Goal: Task Accomplishment & Management: Complete application form

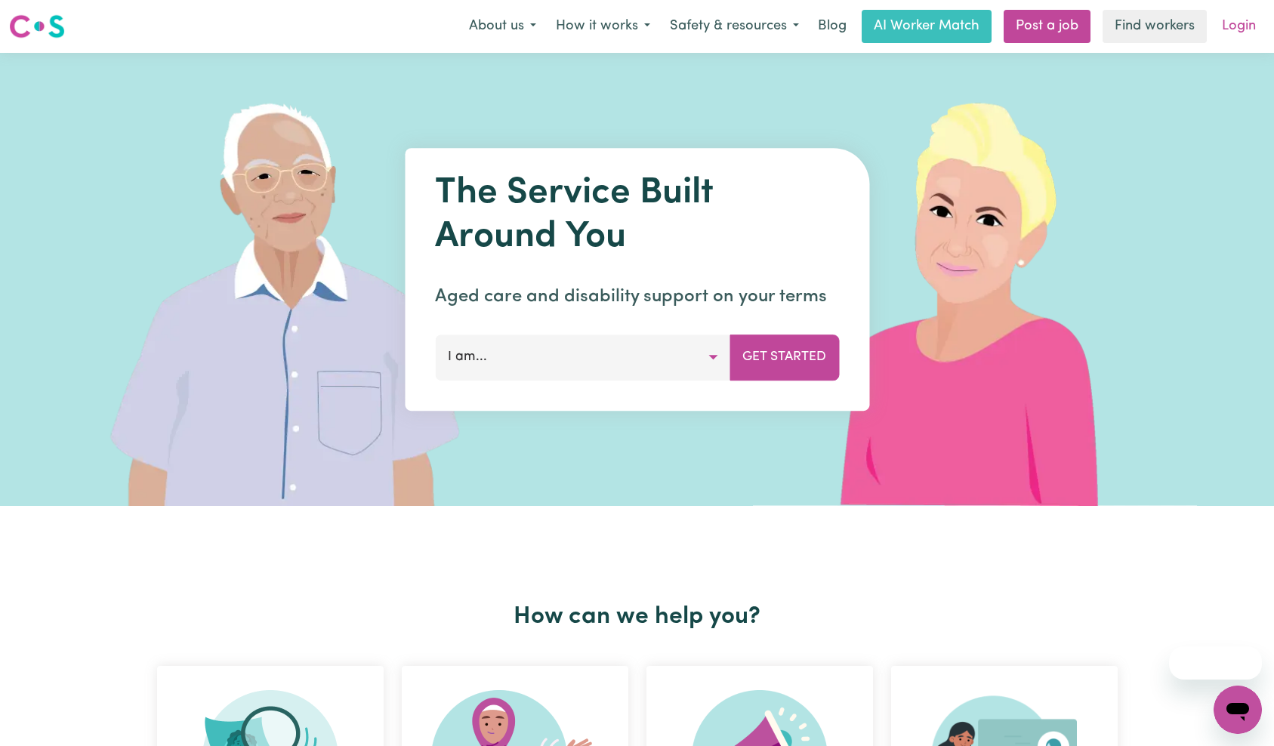
click at [1241, 30] on link "Login" at bounding box center [1238, 26] width 52 height 33
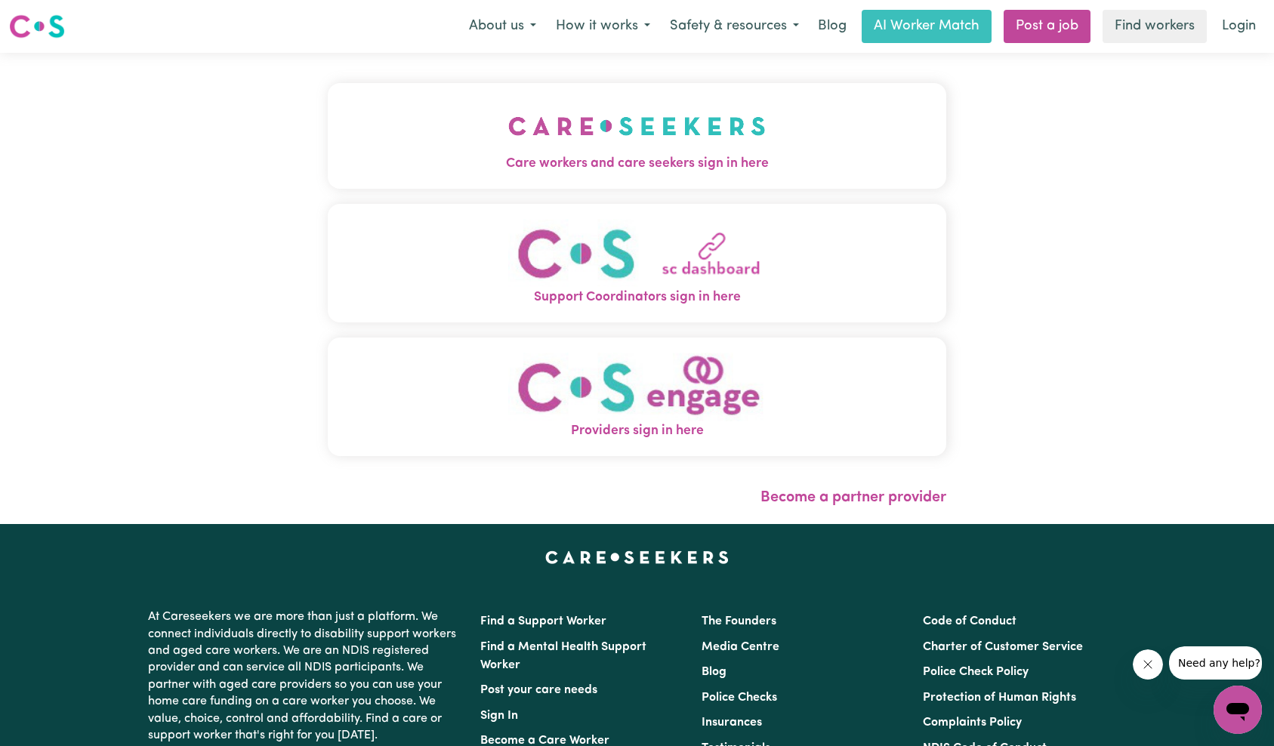
click at [508, 146] on img "Care workers and care seekers sign in here" at bounding box center [636, 126] width 257 height 56
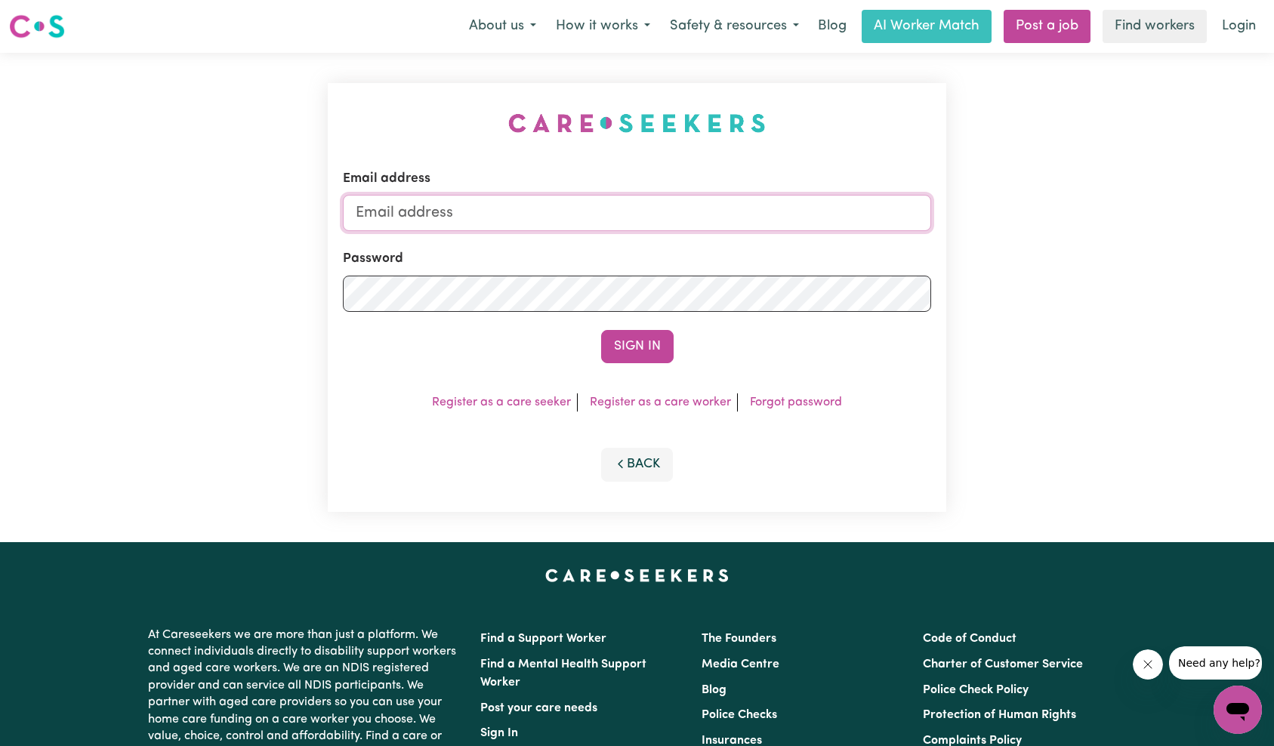
click at [658, 214] on input "Email address" at bounding box center [637, 213] width 589 height 36
type input "[EMAIL_ADDRESS][DOMAIN_NAME]"
click at [635, 343] on button "Sign In" at bounding box center [637, 346] width 72 height 33
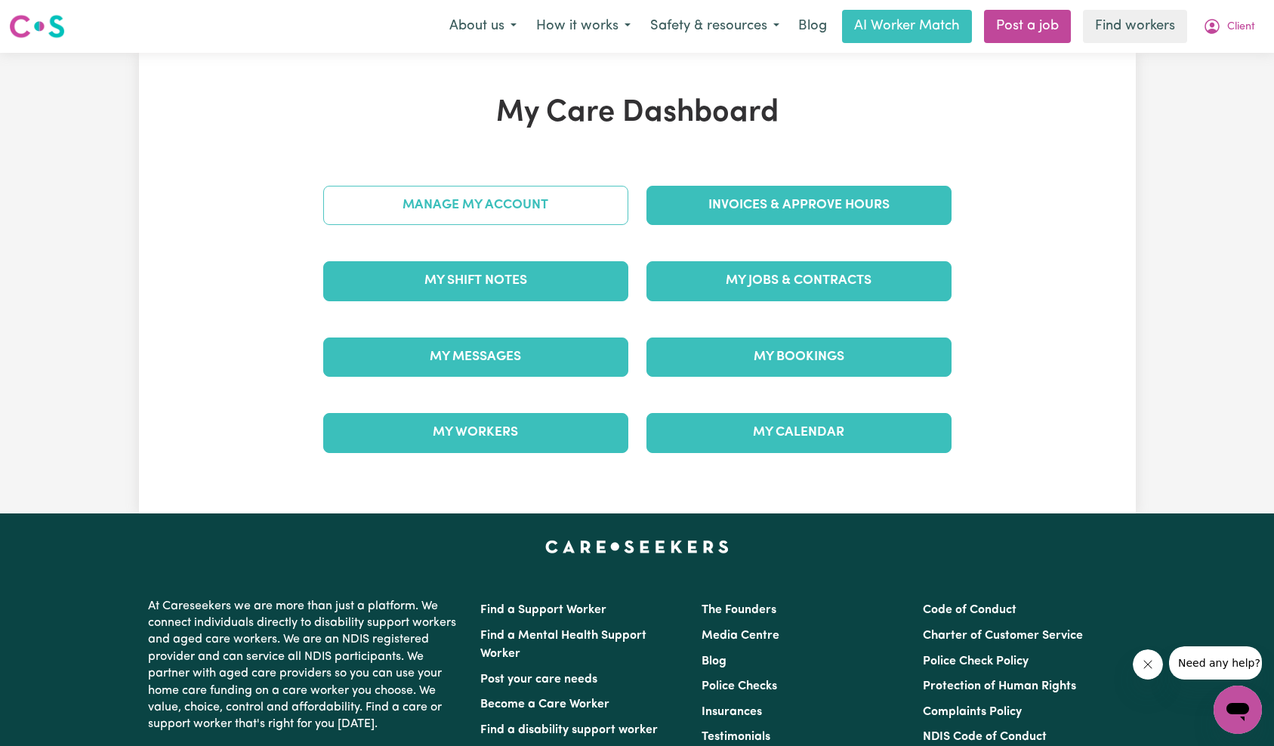
click at [455, 222] on link "Manage My Account" at bounding box center [475, 205] width 305 height 39
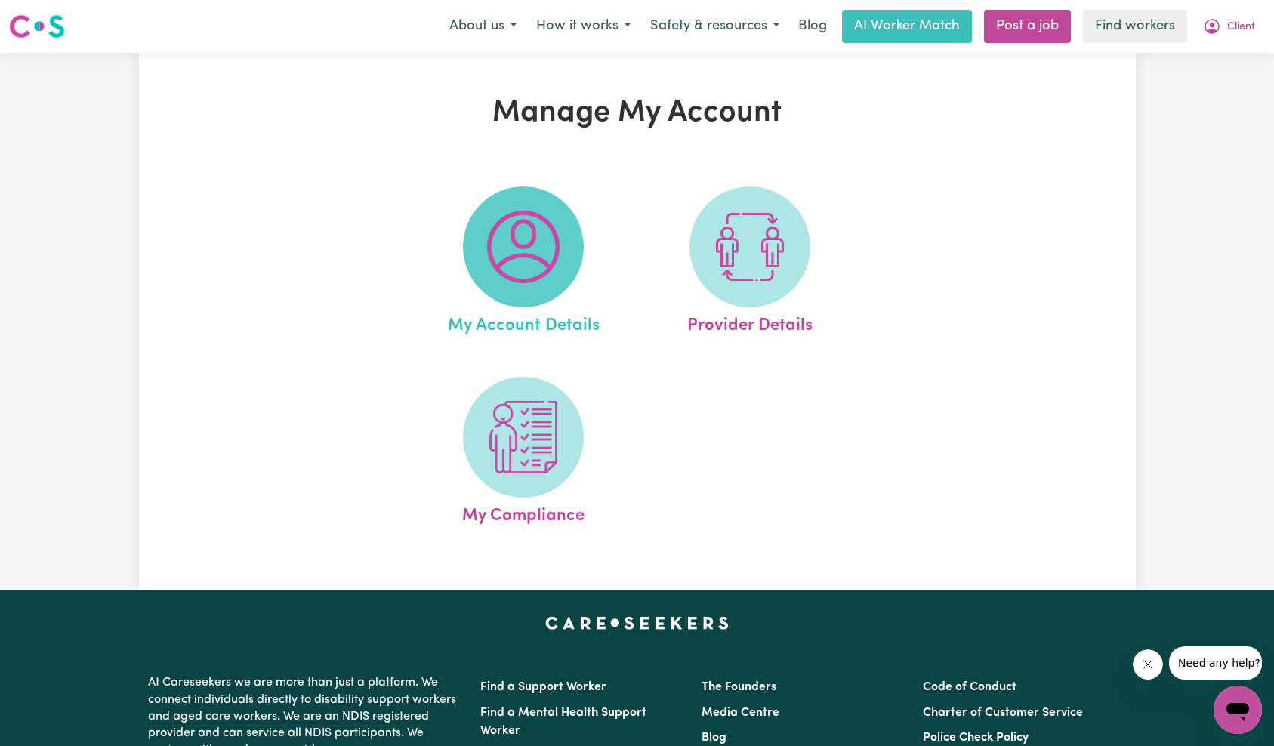
click at [536, 250] on img at bounding box center [523, 247] width 72 height 72
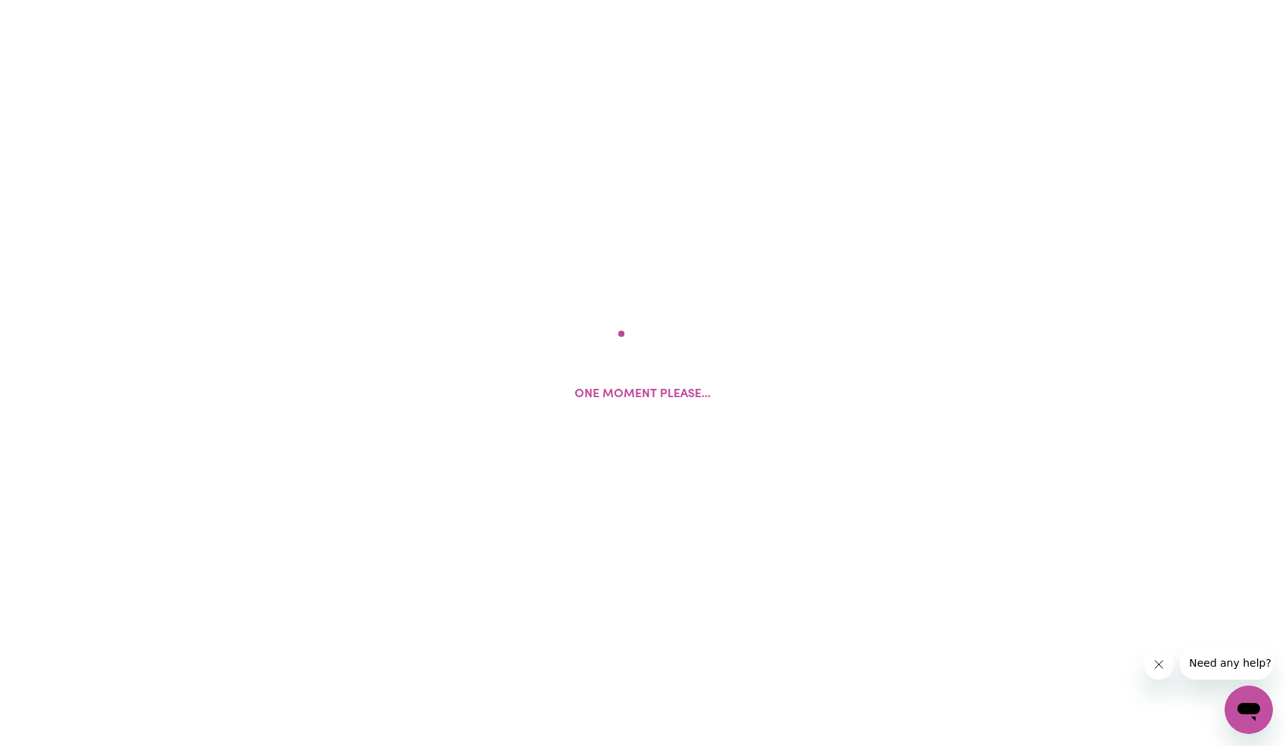
select select "[DEMOGRAPHIC_DATA]"
select select "email"
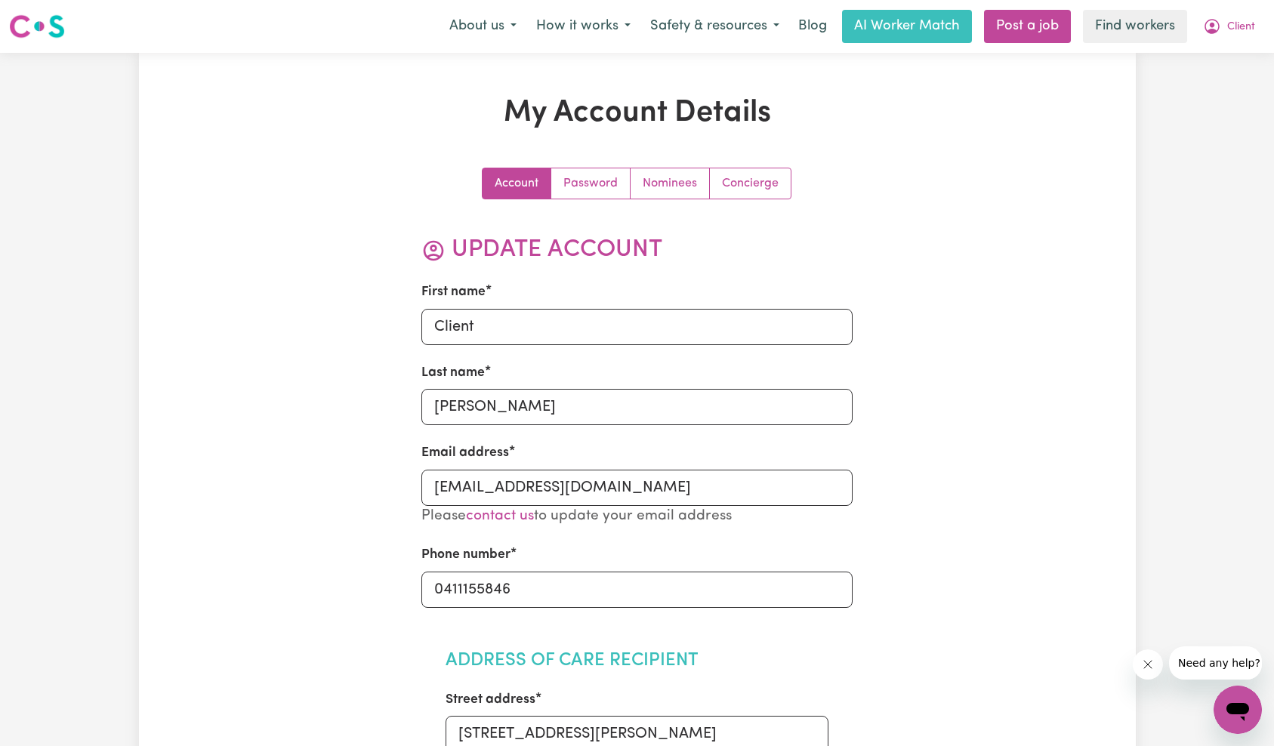
drag, startPoint x: 1212, startPoint y: 29, endPoint x: 1213, endPoint y: 42, distance: 13.6
click at [1212, 29] on icon "My Account" at bounding box center [1212, 26] width 18 height 18
click at [1212, 63] on link "My Dashboard" at bounding box center [1203, 59] width 119 height 29
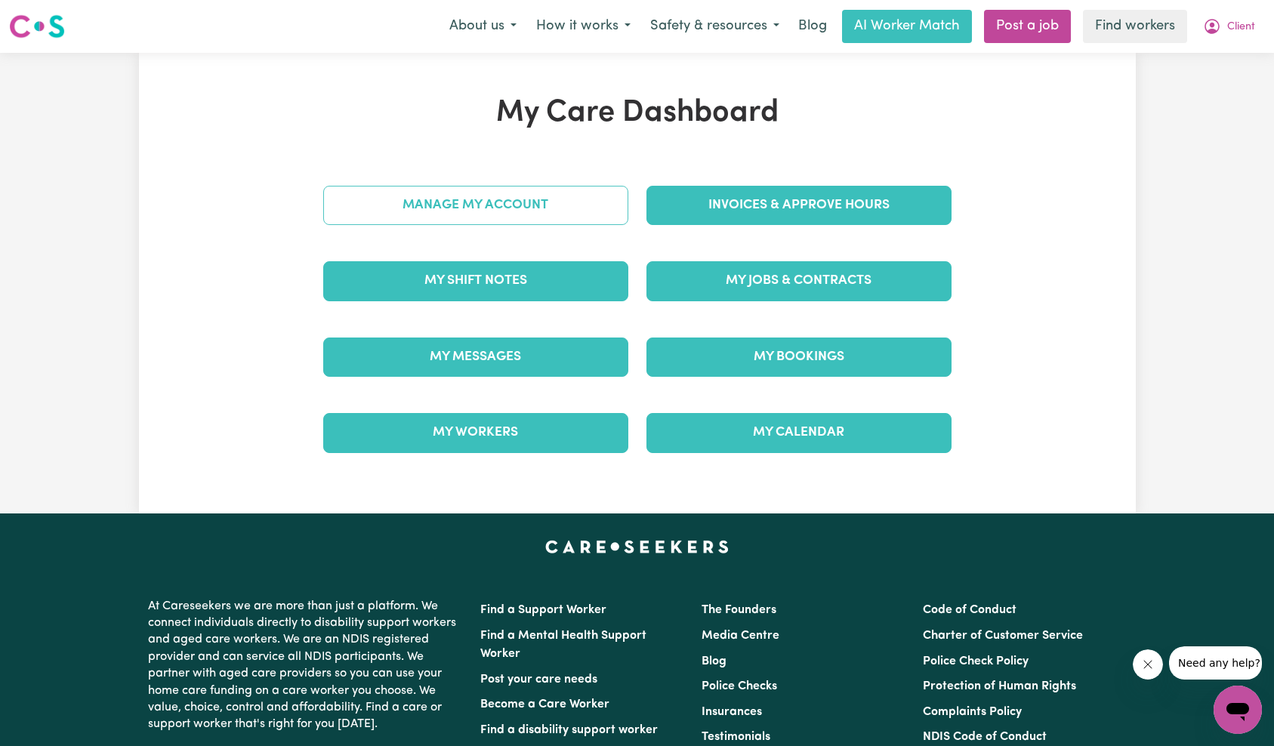
click at [482, 209] on link "Manage My Account" at bounding box center [475, 205] width 305 height 39
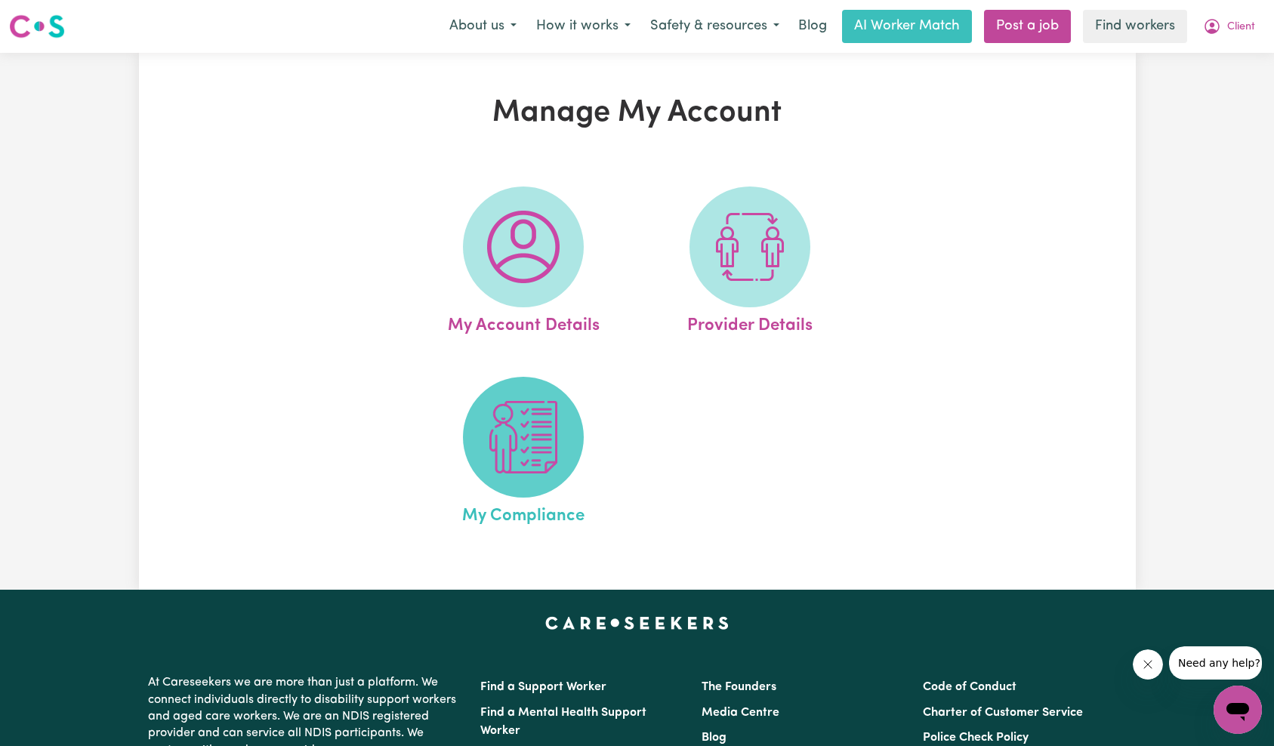
click at [479, 427] on span at bounding box center [523, 437] width 121 height 121
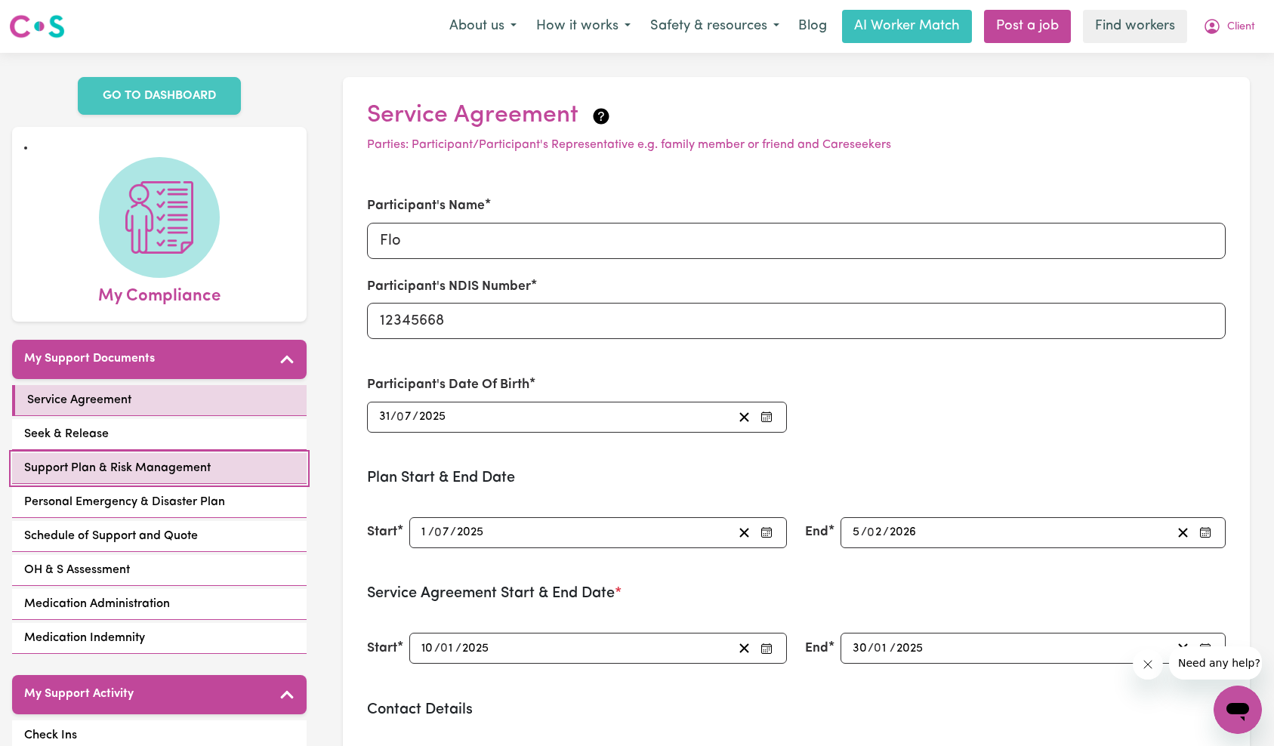
click at [188, 459] on span "Support Plan & Risk Management" at bounding box center [117, 468] width 186 height 18
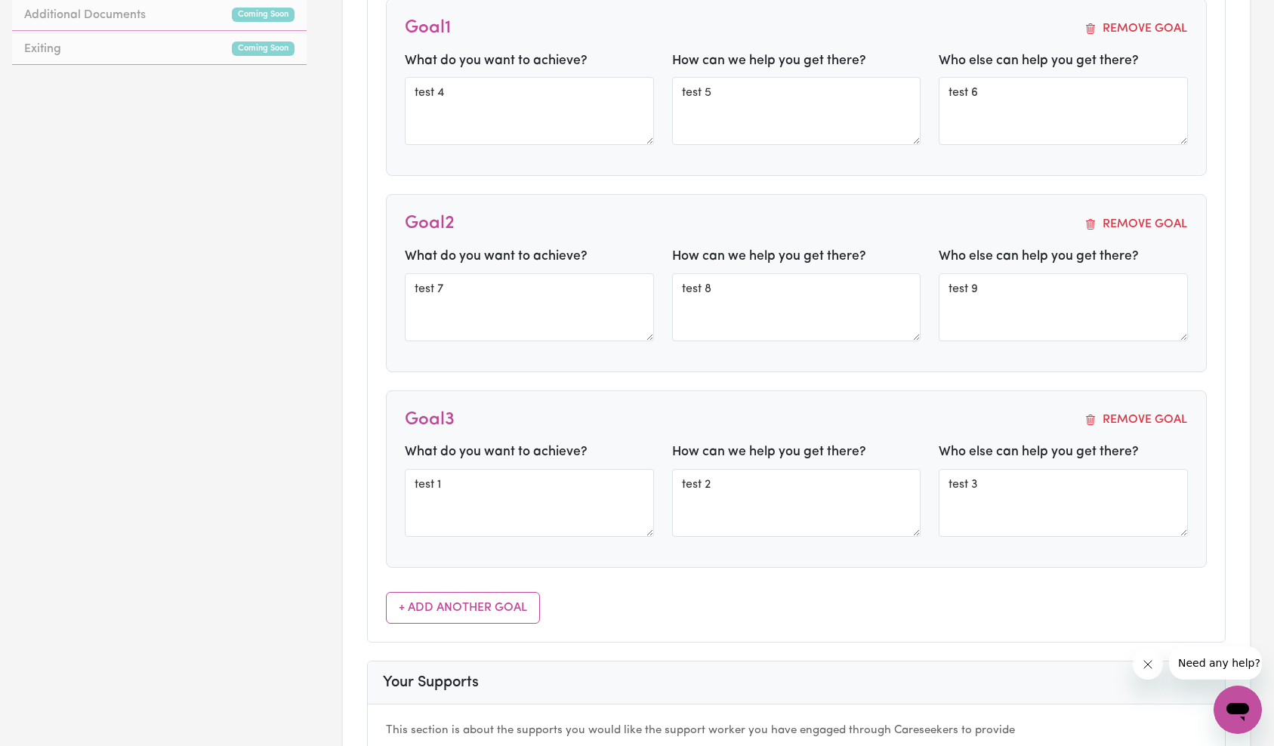
scroll to position [889, 0]
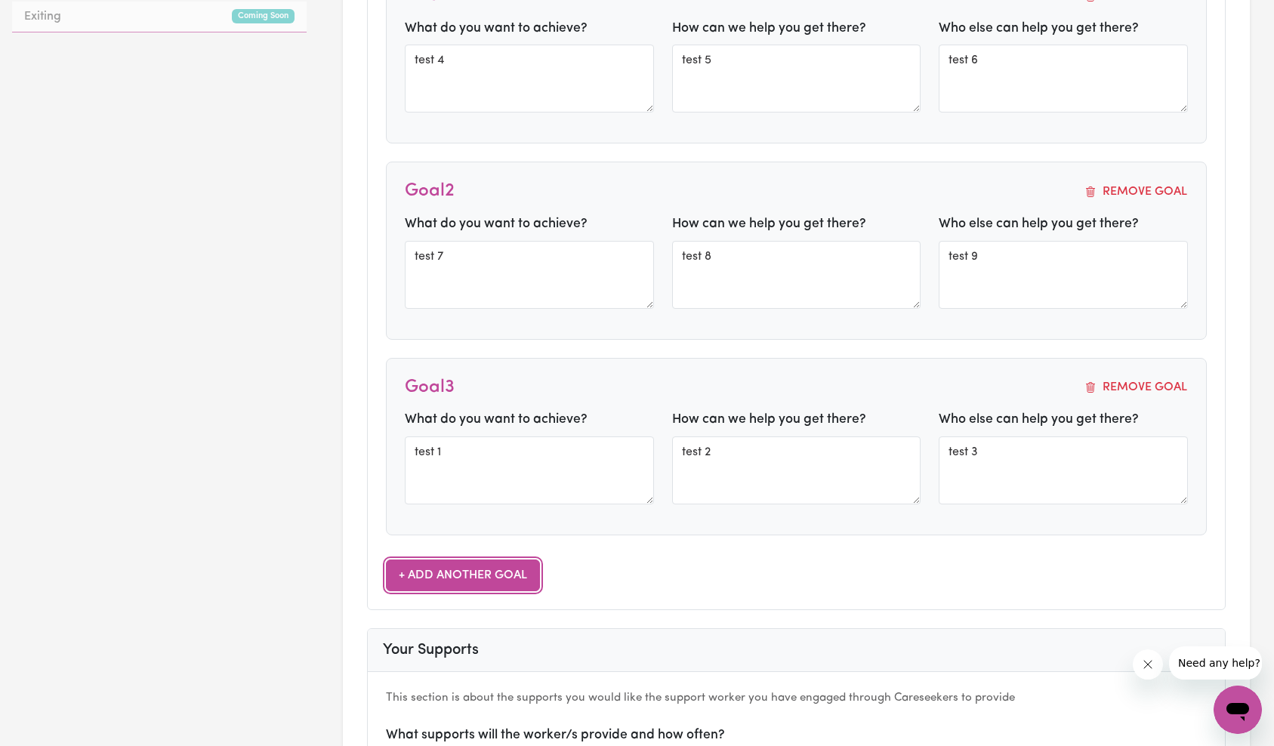
click at [470, 559] on button "+ Add Another Goal" at bounding box center [463, 575] width 154 height 32
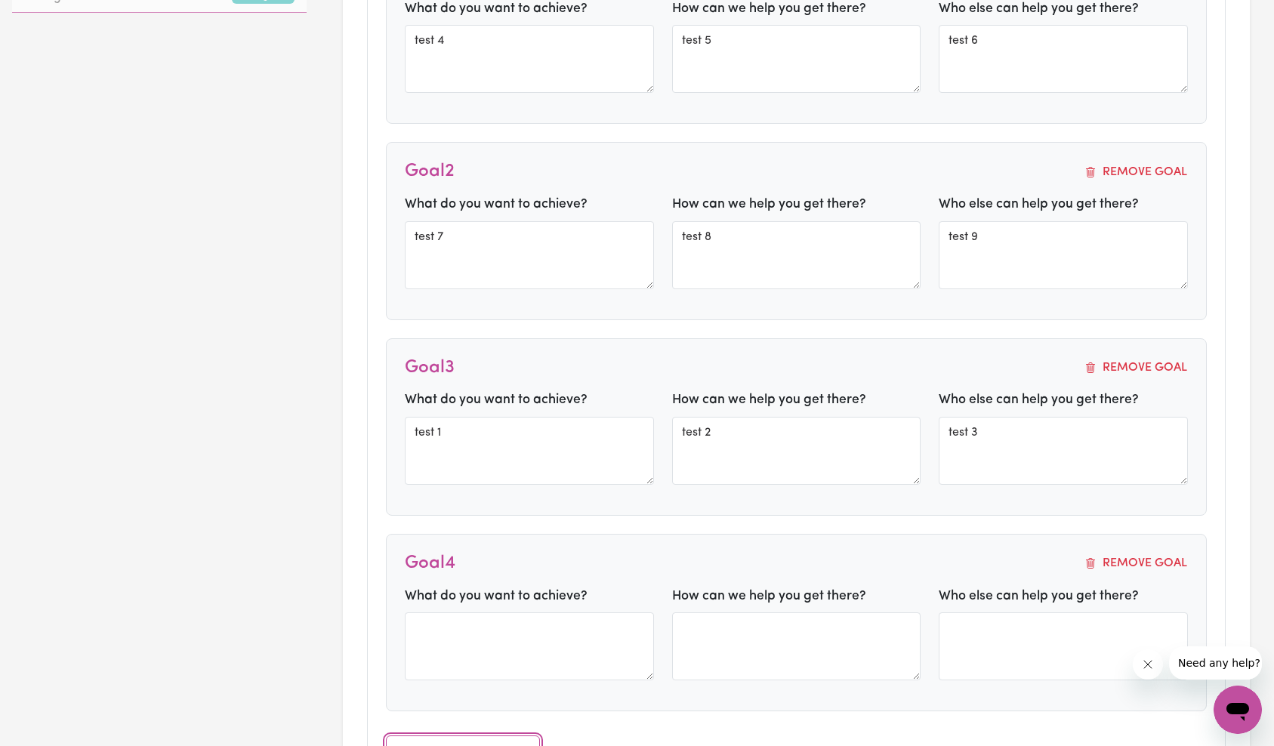
scroll to position [918, 0]
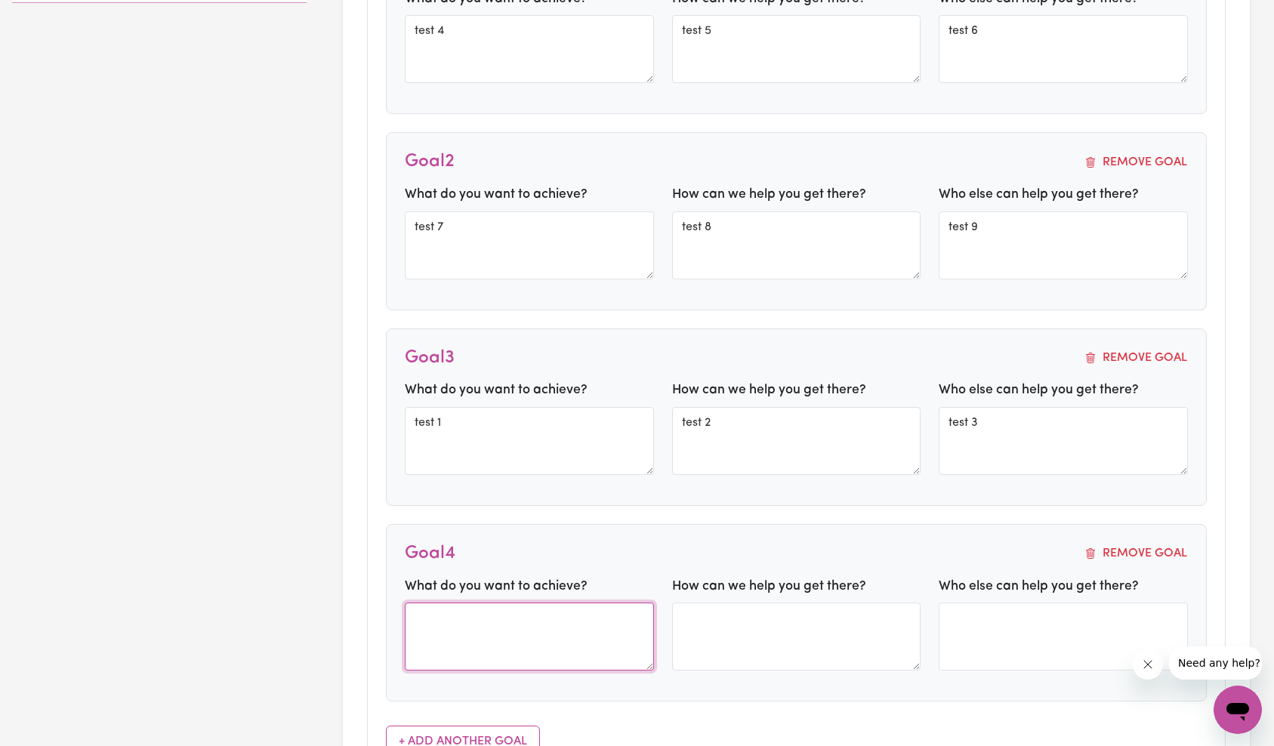
click at [533, 634] on textarea at bounding box center [529, 636] width 249 height 68
type textarea "test 10"
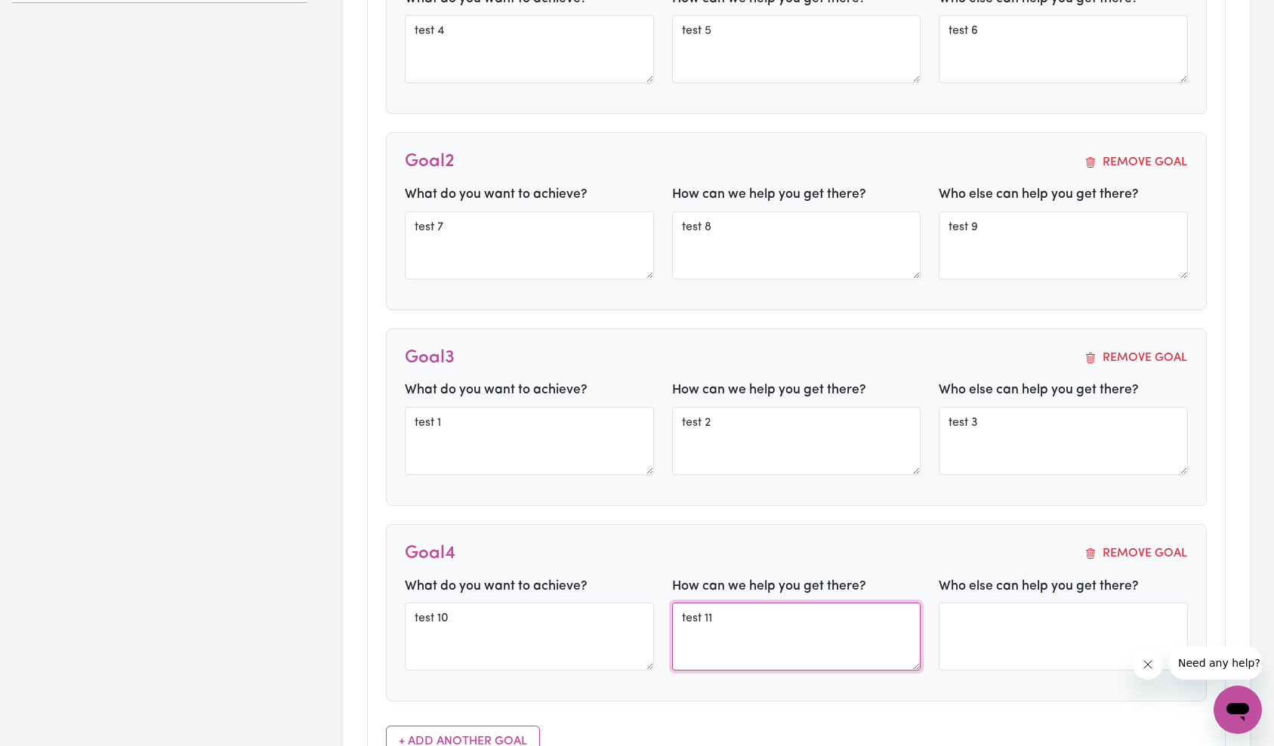
type textarea "test 11"
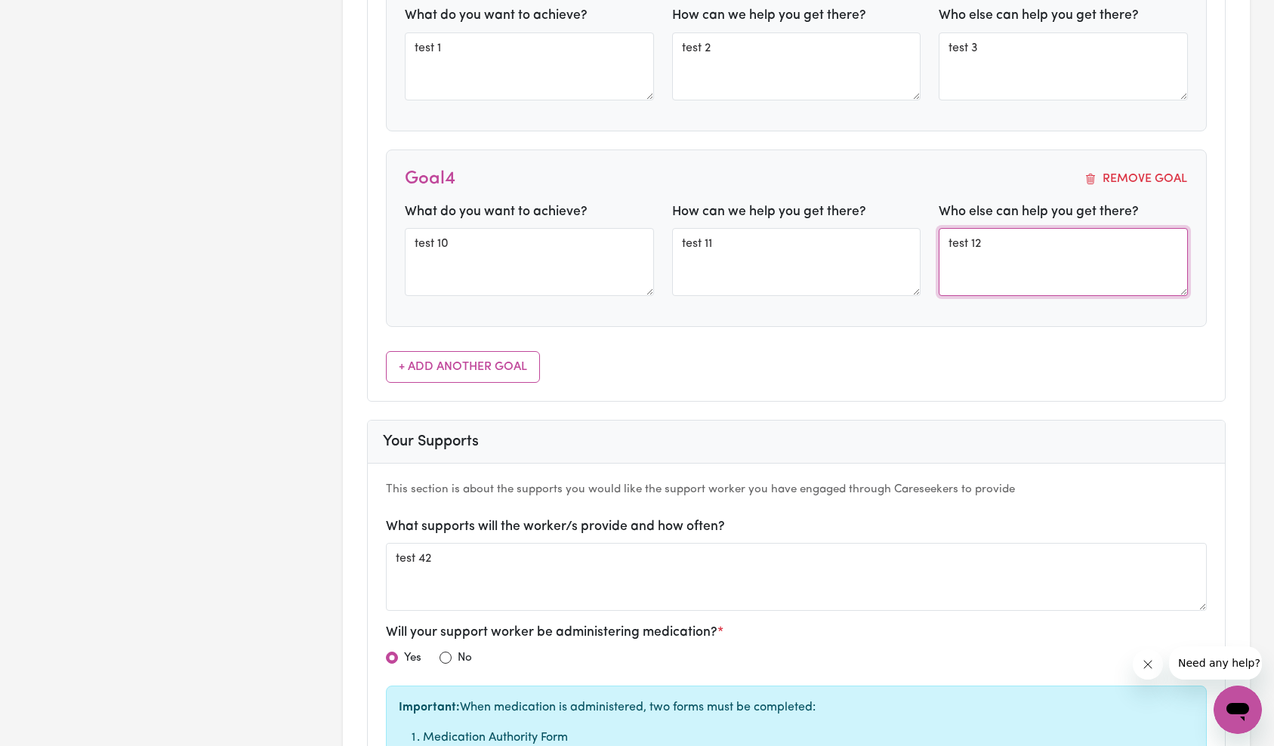
scroll to position [1369, 0]
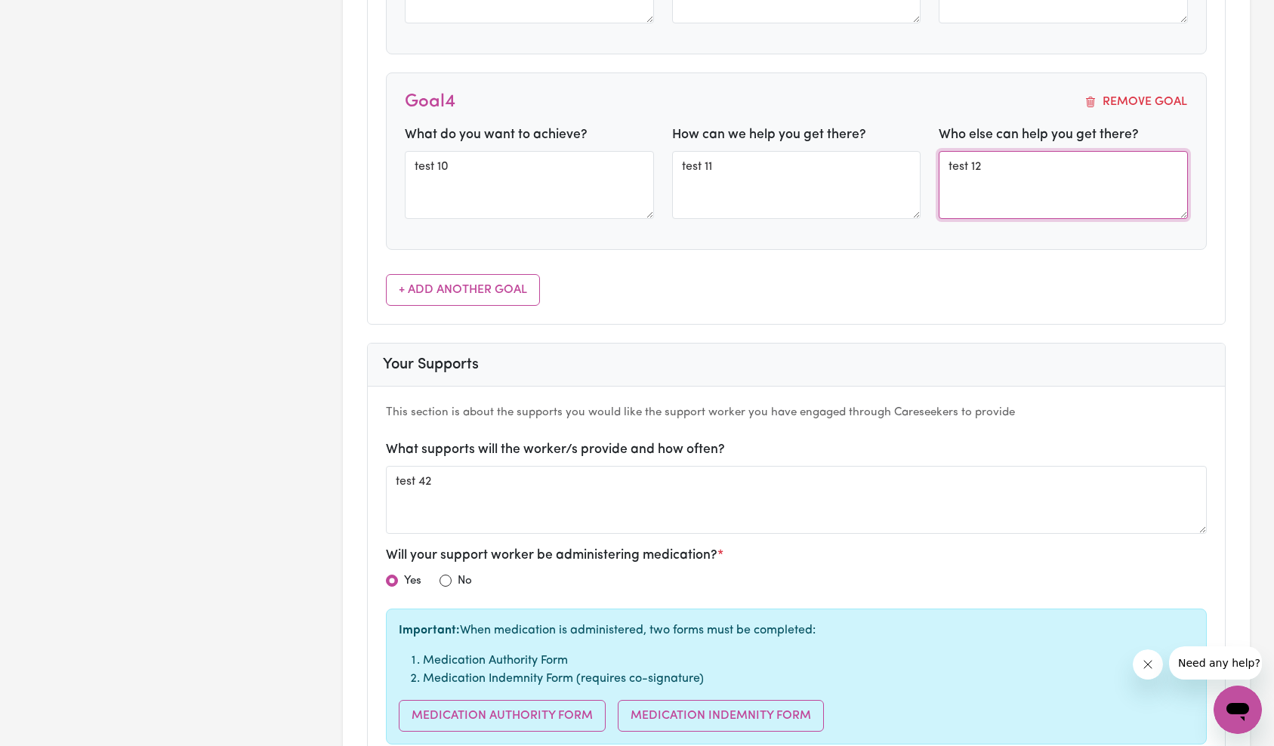
type textarea "test 12"
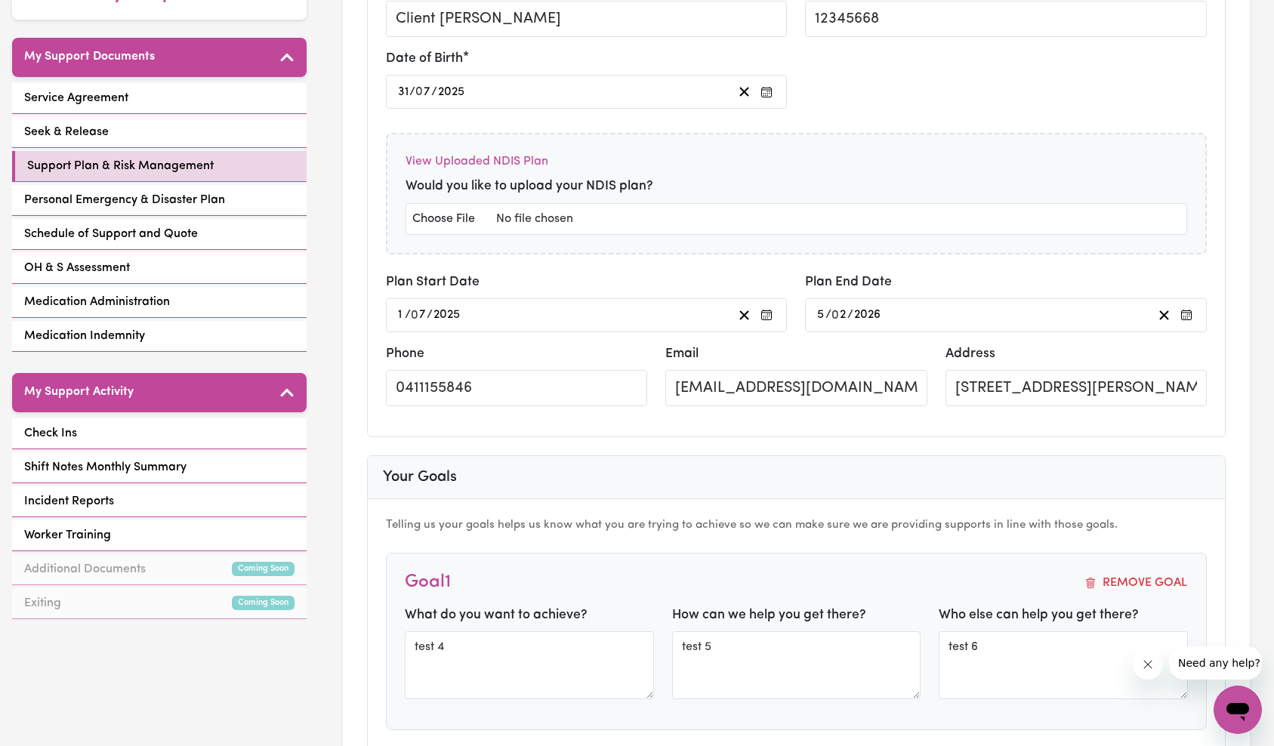
scroll to position [0, 0]
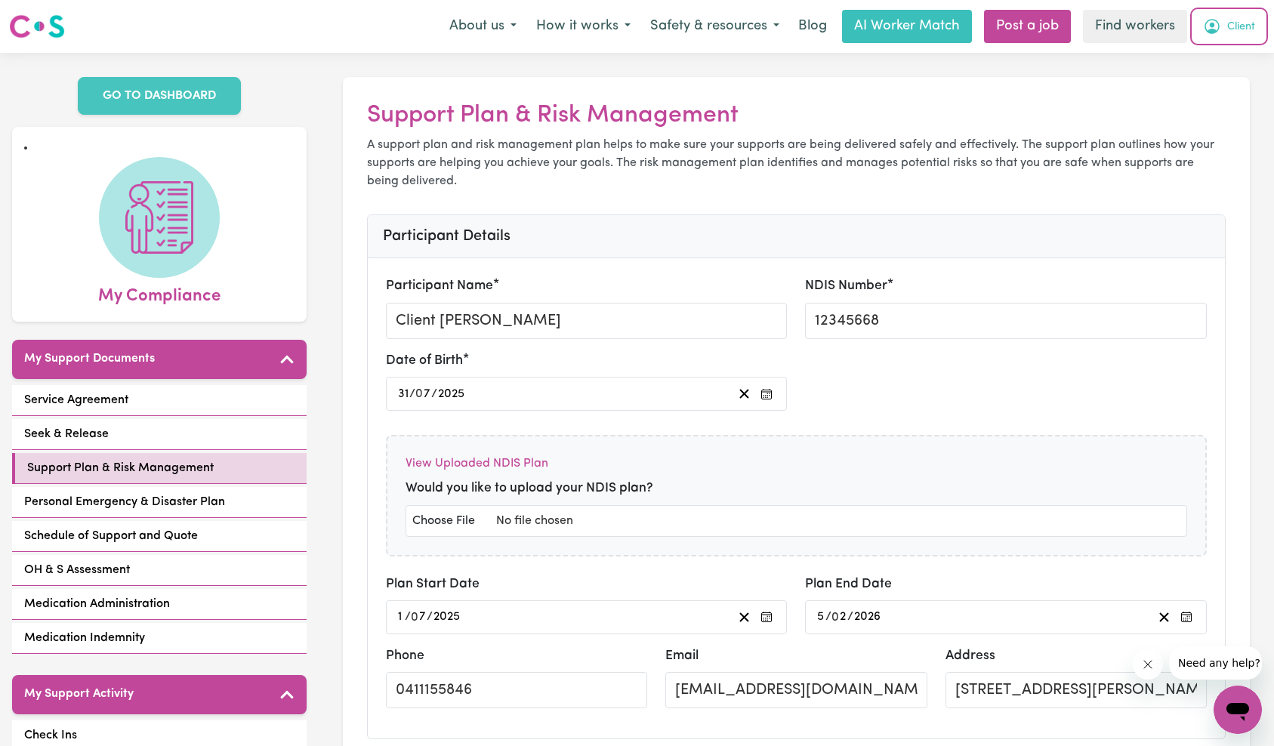
click at [1243, 20] on span "Client" at bounding box center [1241, 27] width 28 height 17
click at [1223, 77] on link "Logout" at bounding box center [1203, 86] width 119 height 29
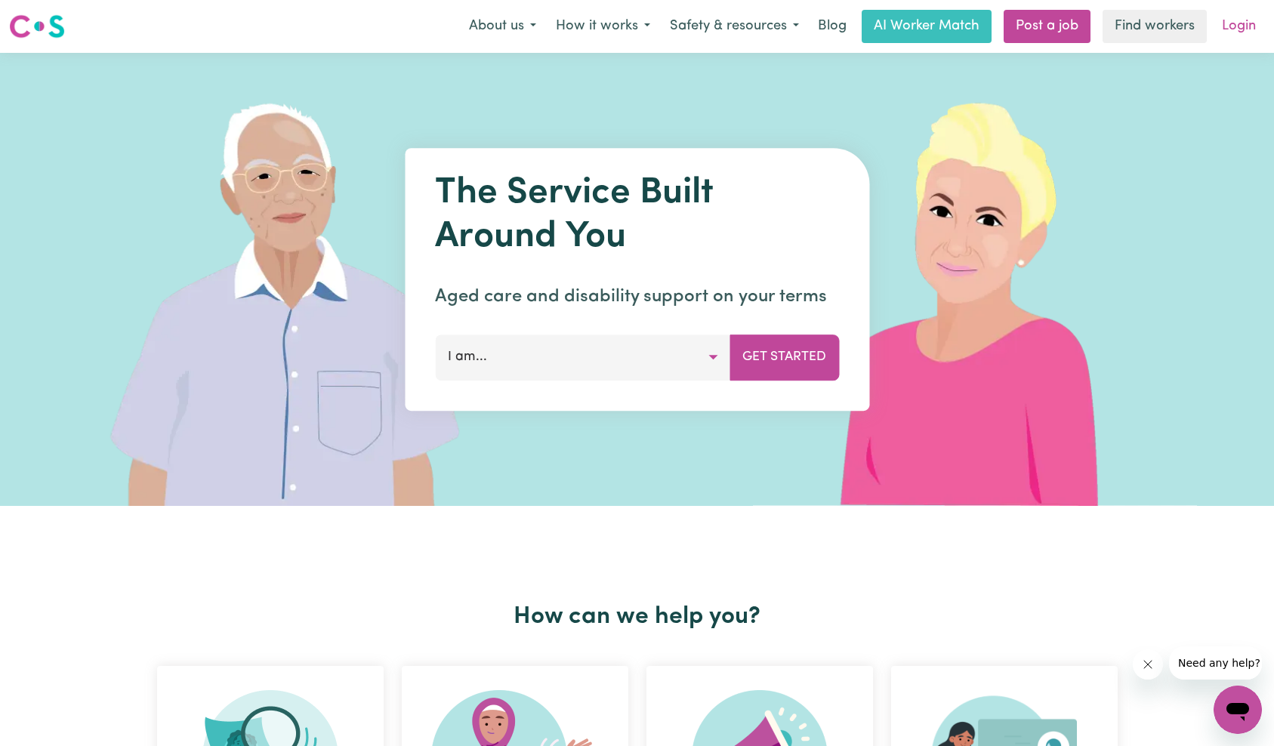
click at [1243, 29] on link "Login" at bounding box center [1238, 26] width 52 height 33
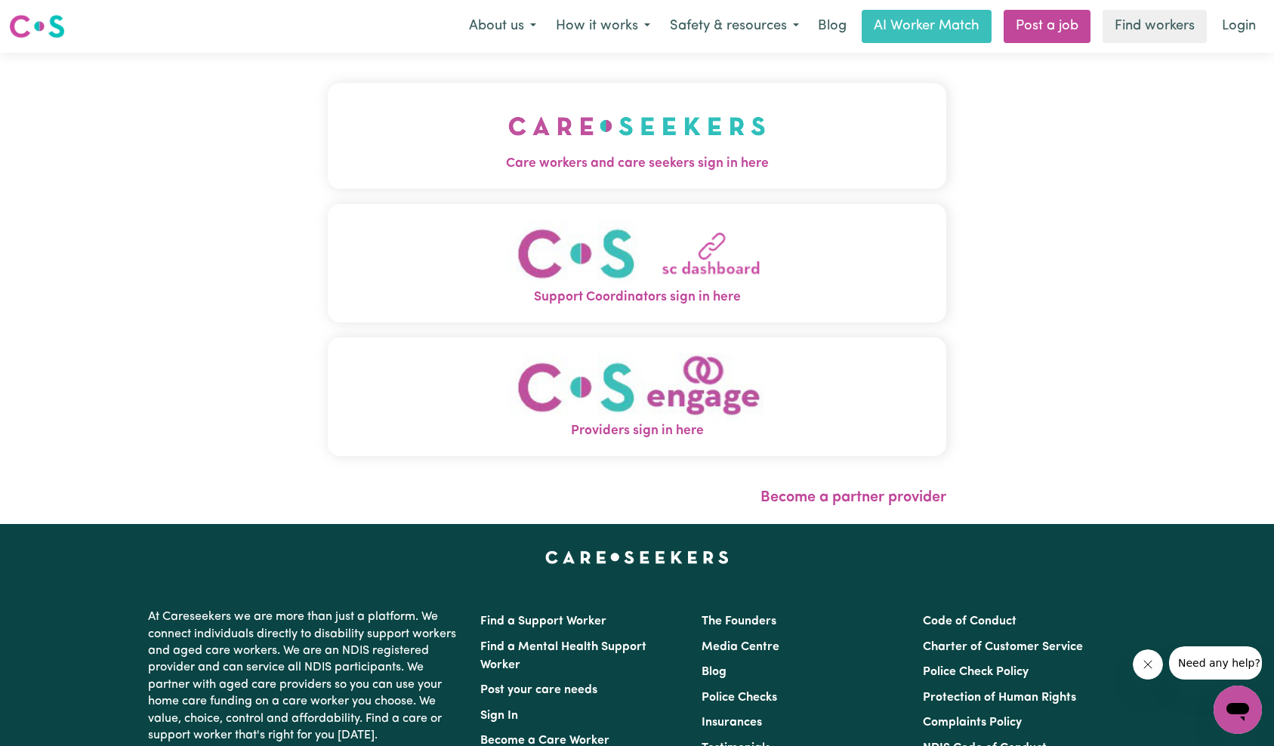
click at [508, 128] on img "Care workers and care seekers sign in here" at bounding box center [636, 126] width 257 height 56
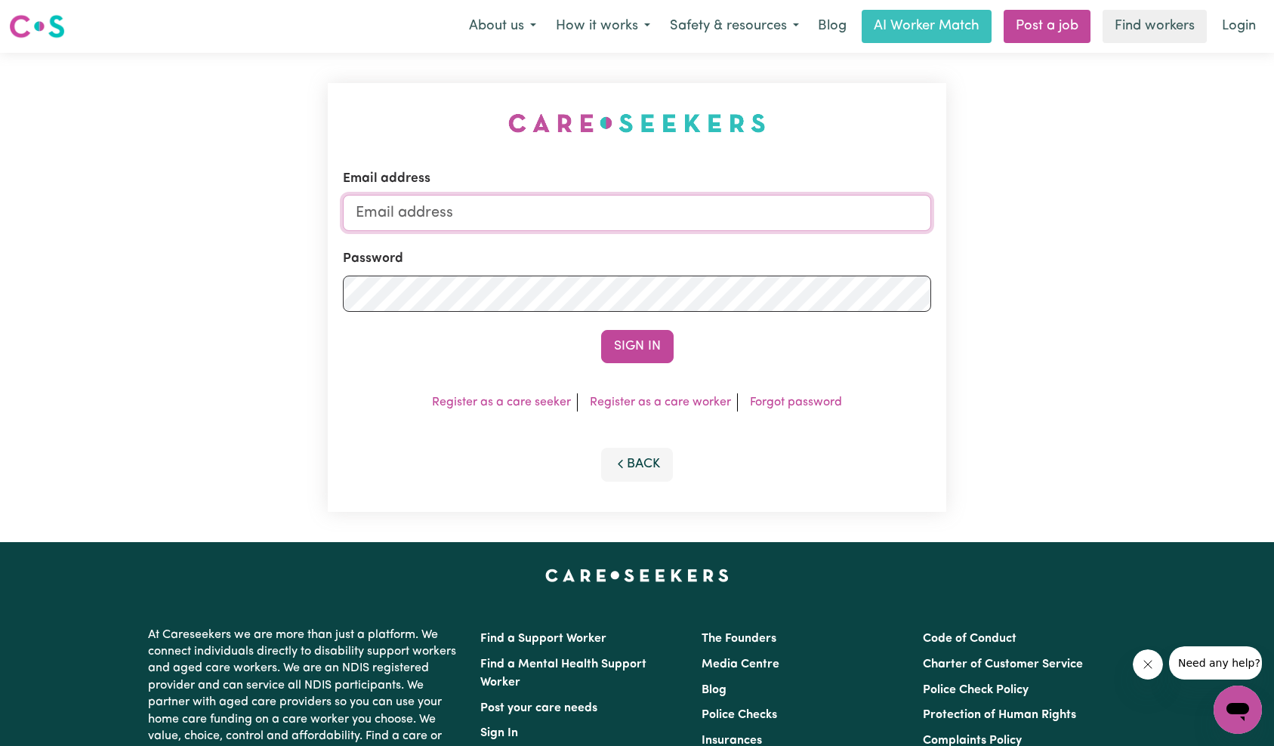
click at [662, 227] on input "Email address" at bounding box center [637, 213] width 589 height 36
type input "superuser~[EMAIL_ADDRESS][DOMAIN_NAME]"
click at [646, 345] on button "Sign In" at bounding box center [637, 346] width 72 height 33
